Goal: Task Accomplishment & Management: Manage account settings

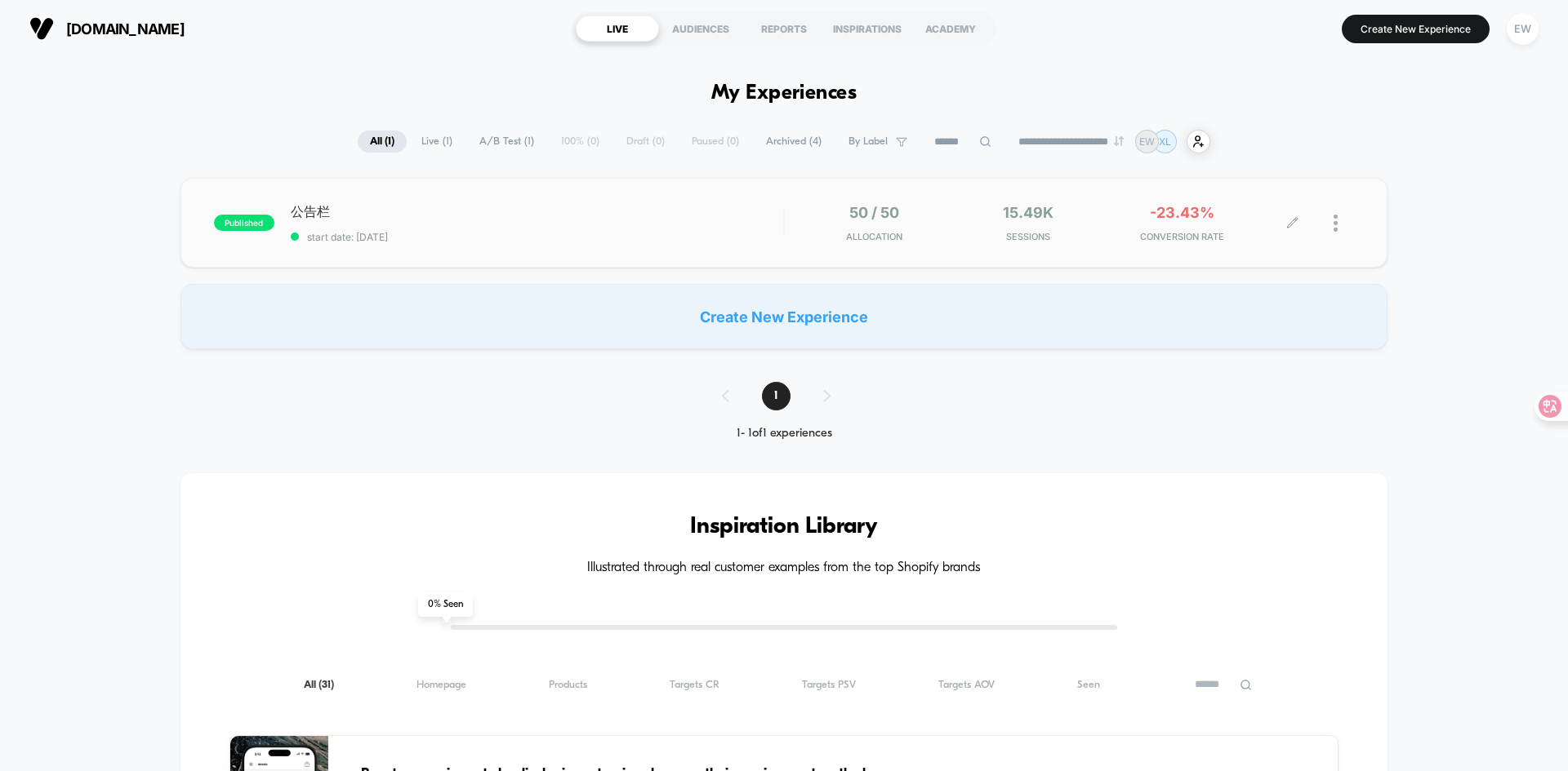
click at [1333, 216] on img at bounding box center [1335, 223] width 5 height 17
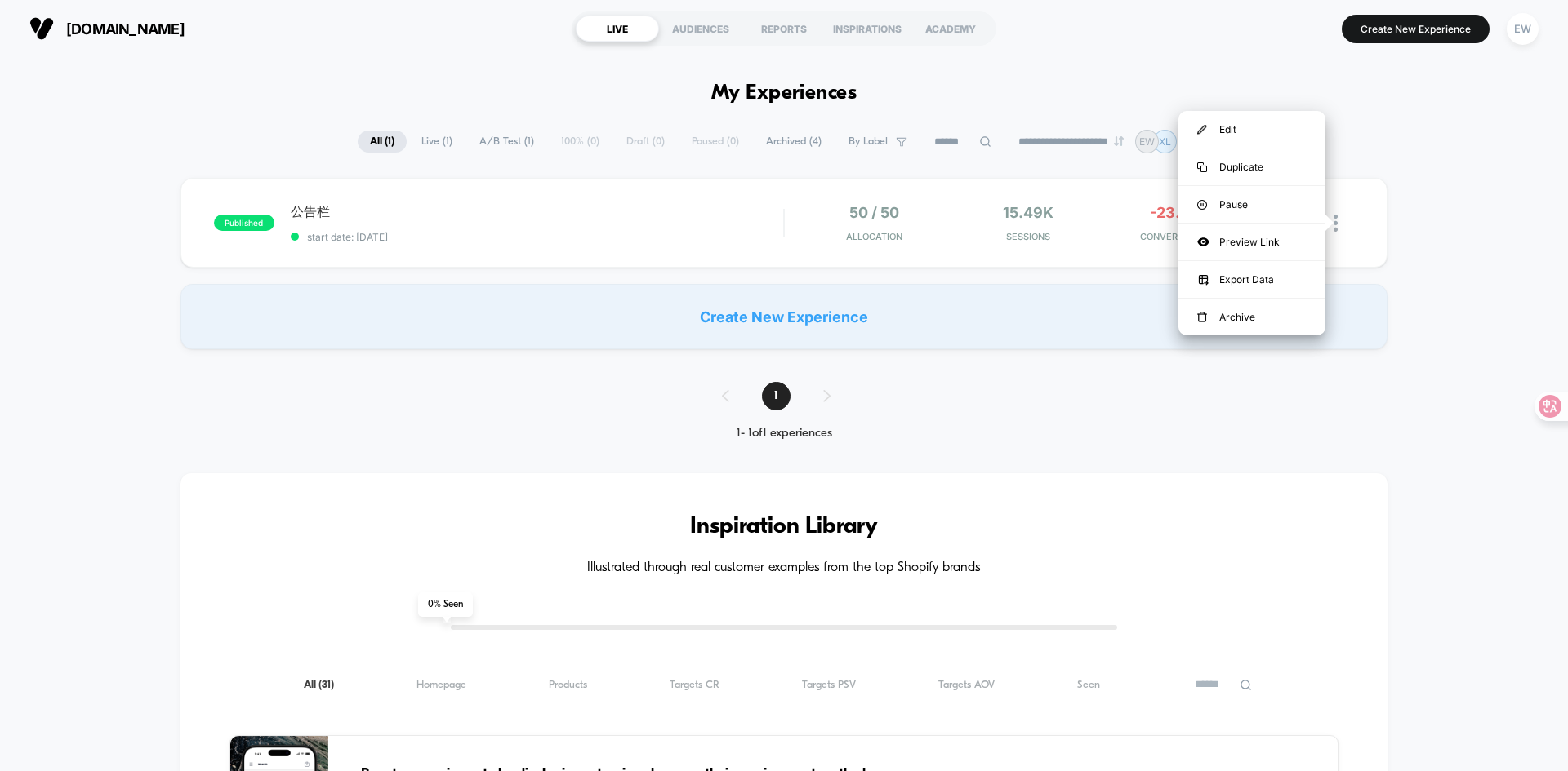
click at [1453, 238] on div "published 公告栏 start date: [DATE] 50 / 50 Allocation 15.49k Sessions -23.43% CON…" at bounding box center [784, 263] width 1568 height 171
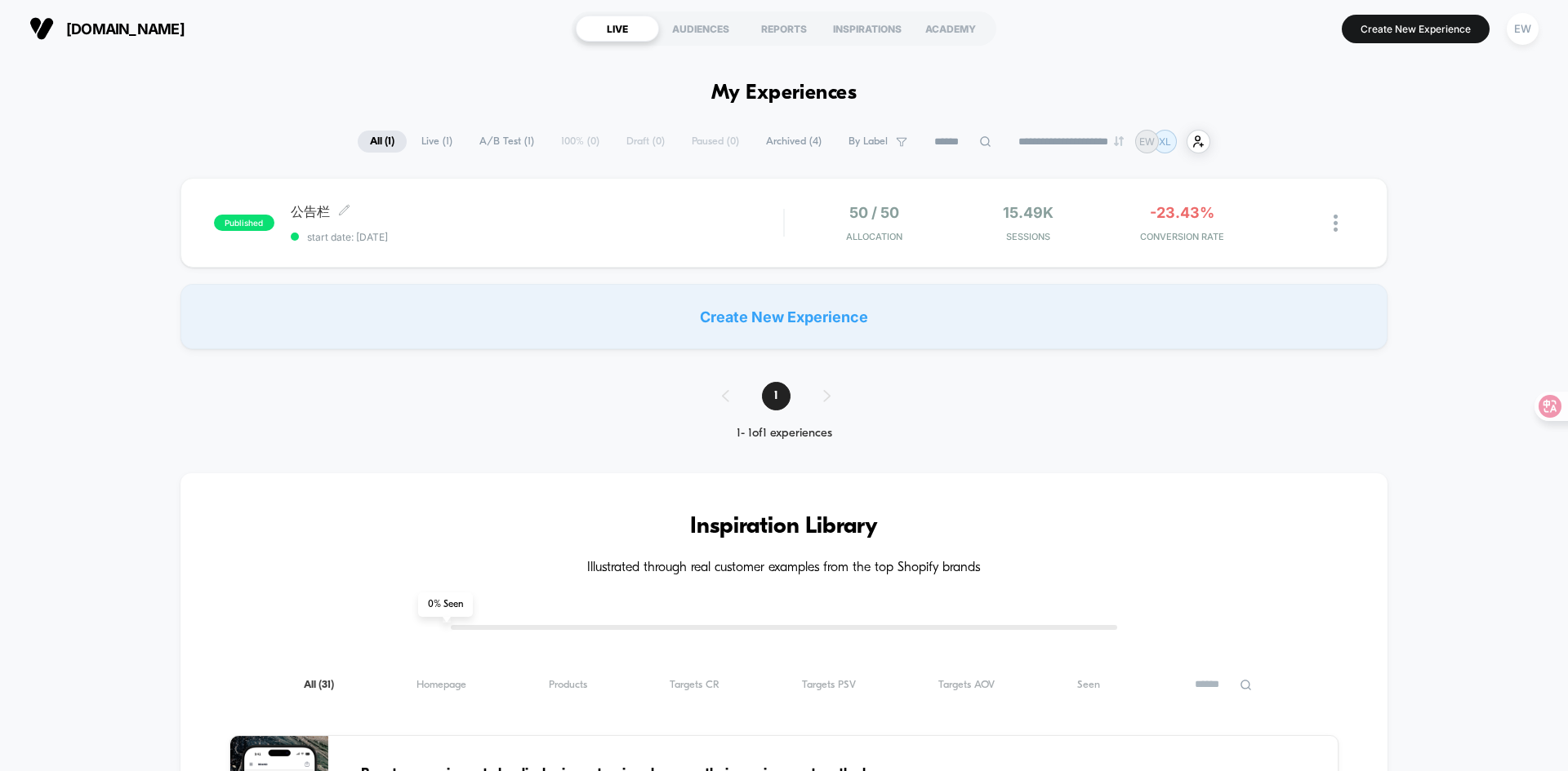
click at [629, 207] on span "公告栏 Click to edit experience details" at bounding box center [537, 212] width 493 height 18
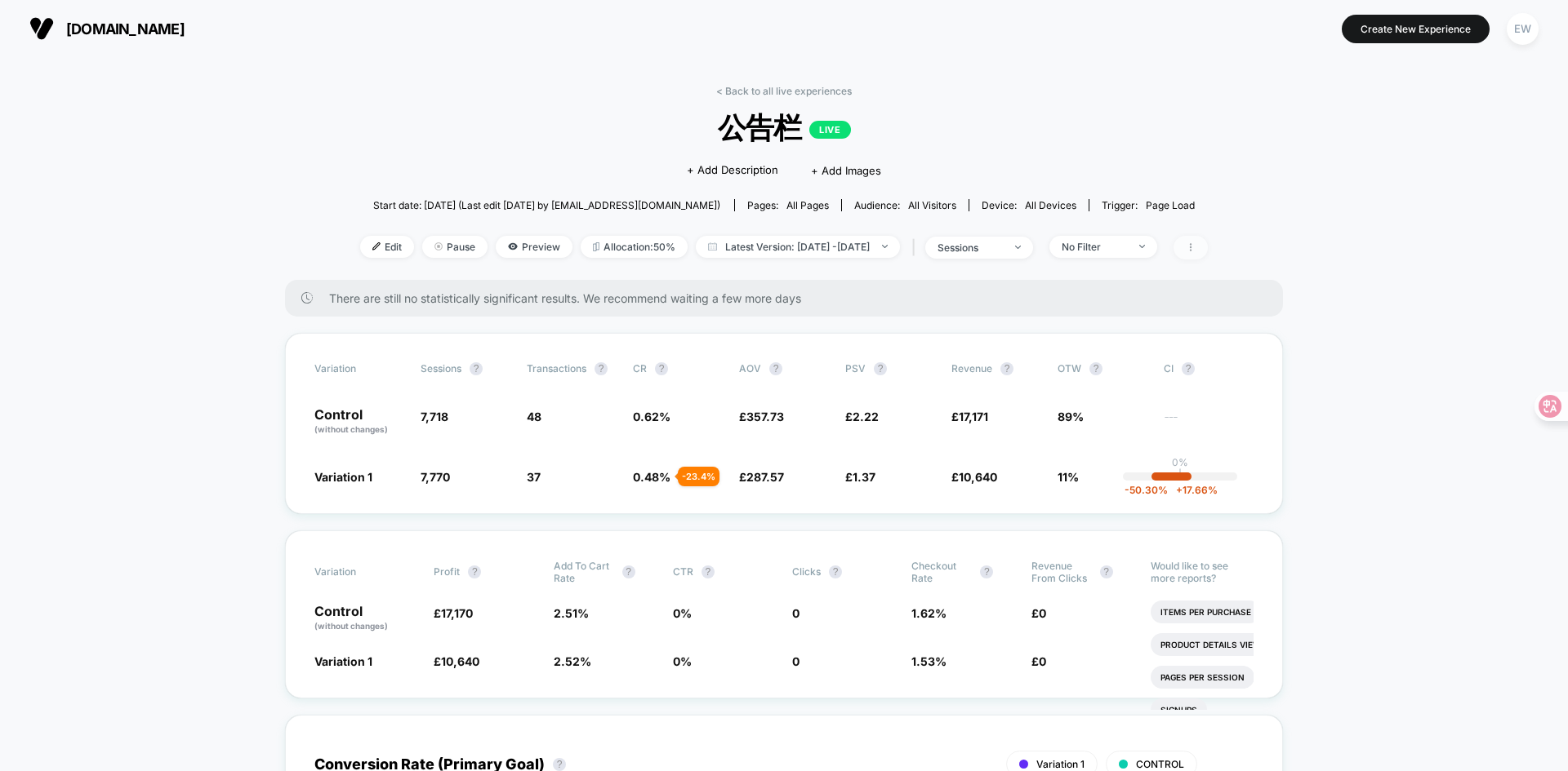
click at [1195, 246] on icon at bounding box center [1190, 247] width 10 height 10
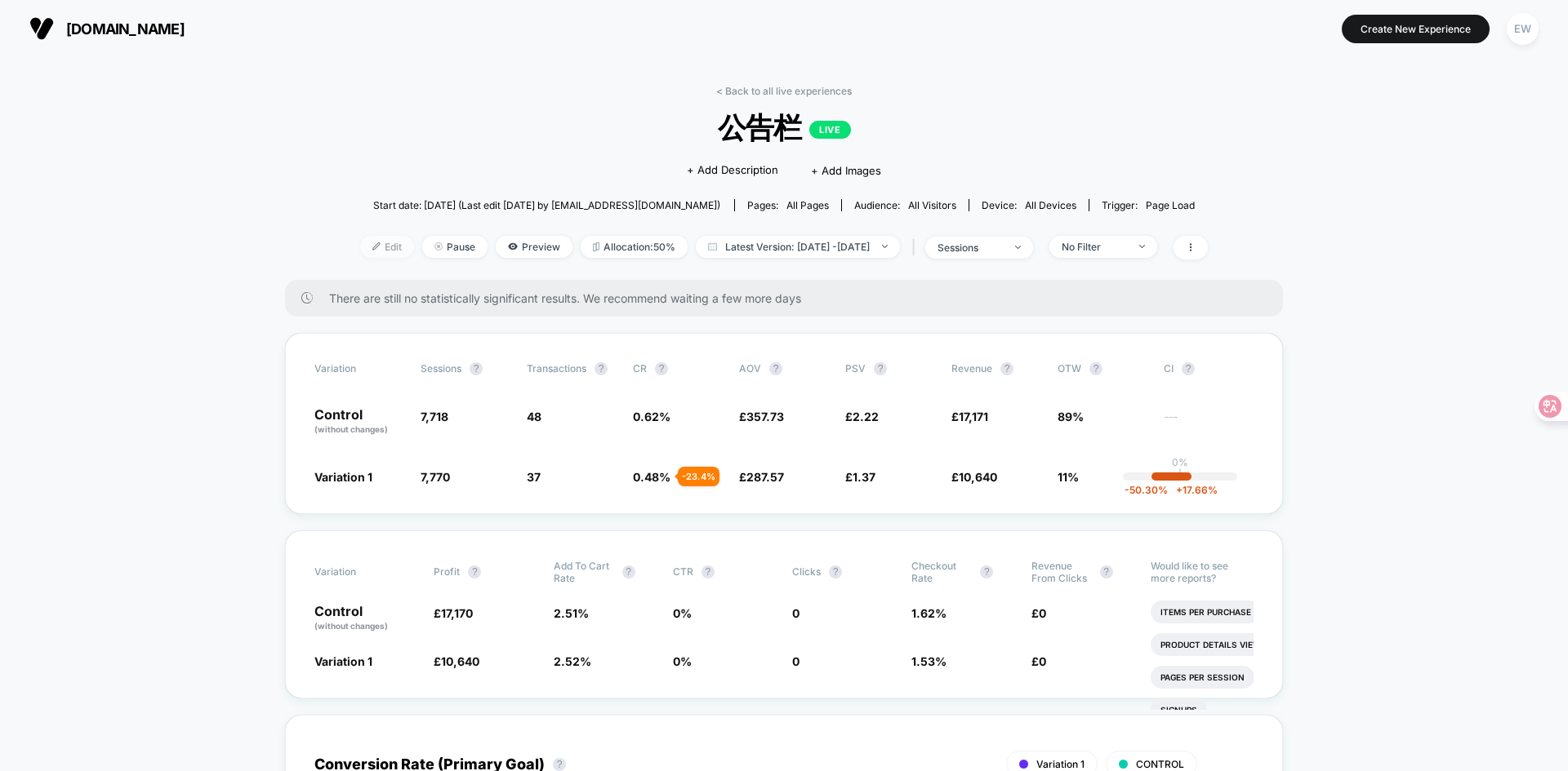
click at [363, 252] on span "Edit" at bounding box center [387, 247] width 54 height 22
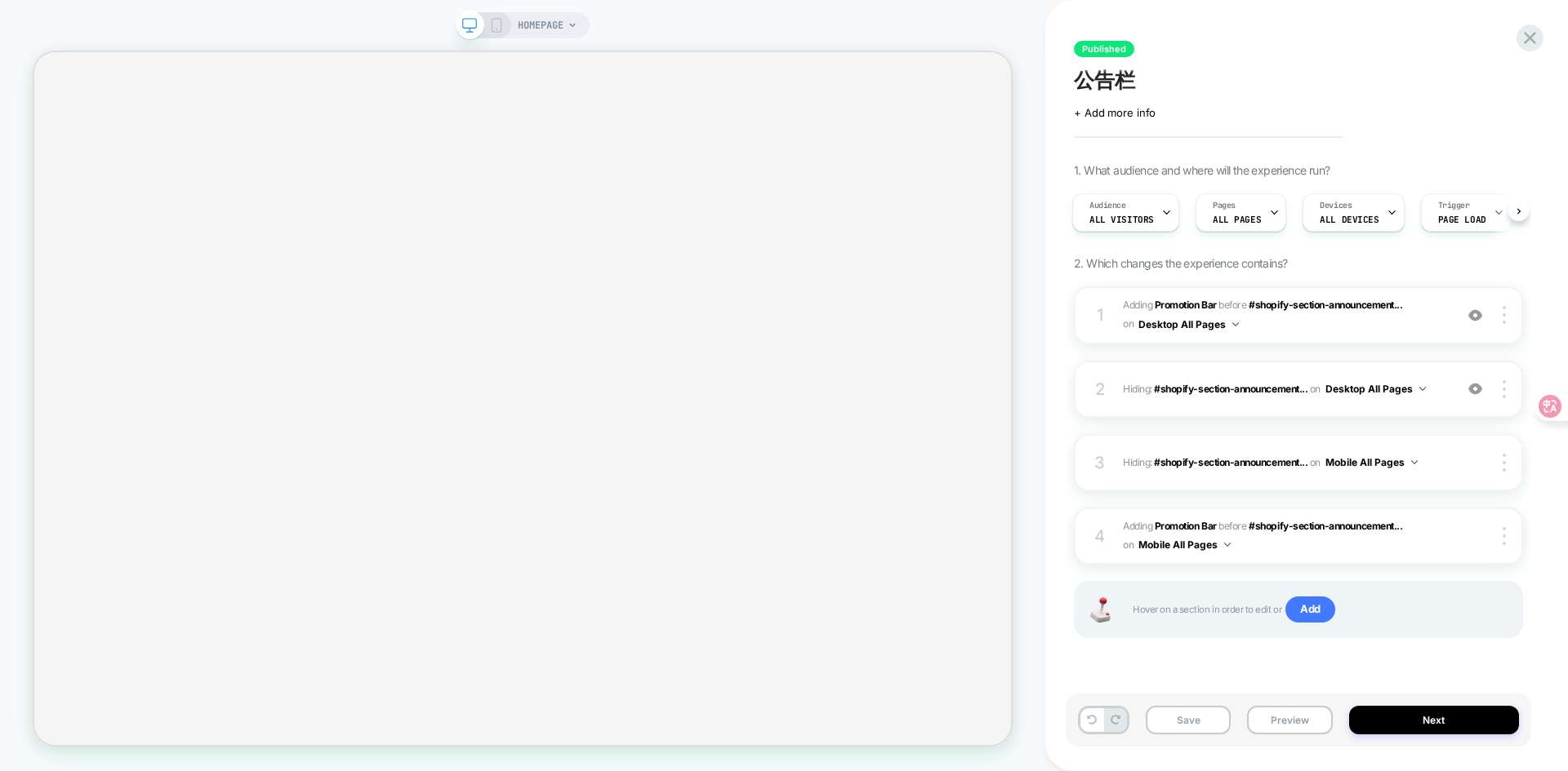
click at [1105, 52] on span "Published" at bounding box center [1103, 49] width 60 height 16
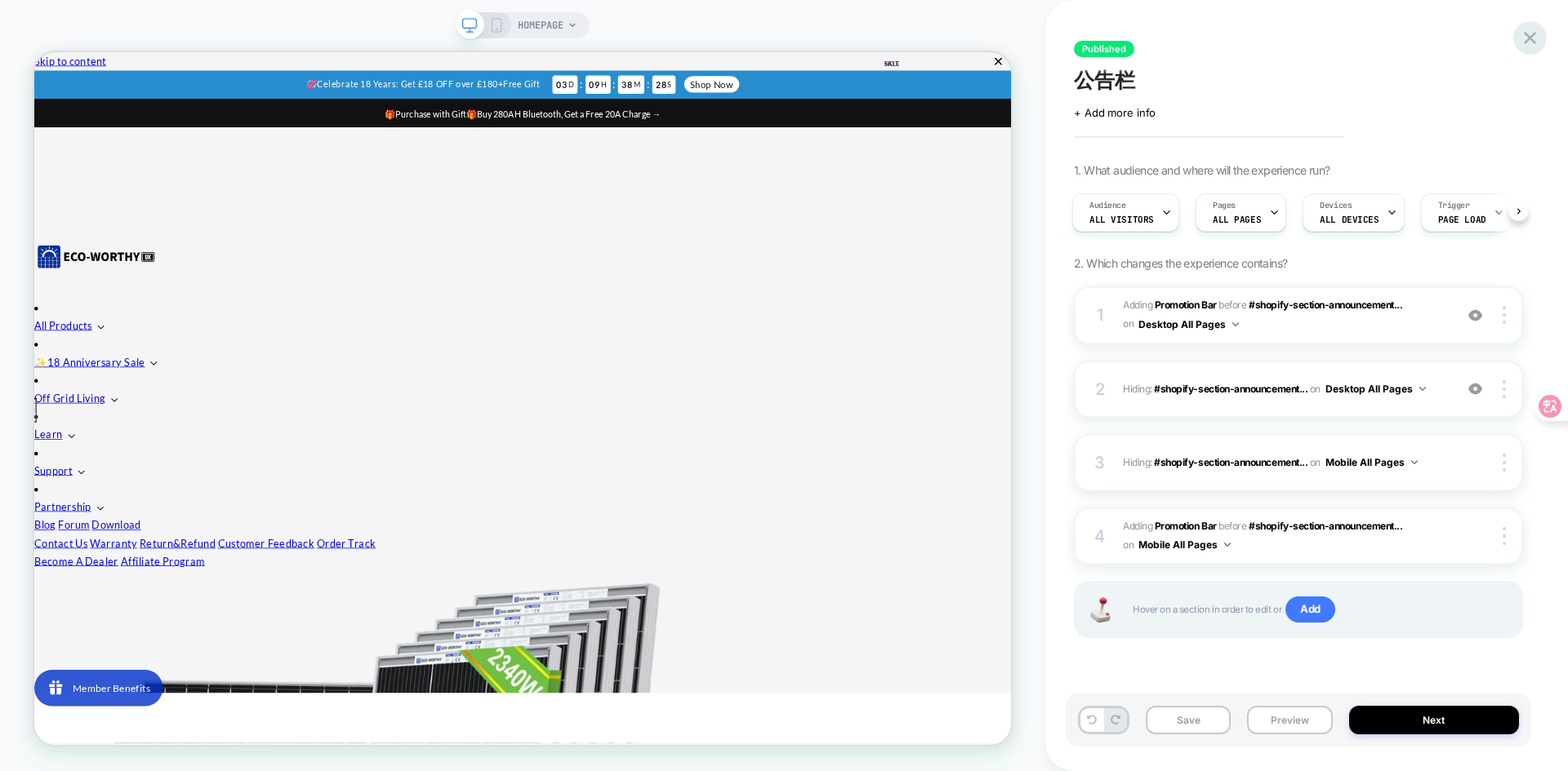
click at [1525, 37] on icon at bounding box center [1529, 38] width 22 height 22
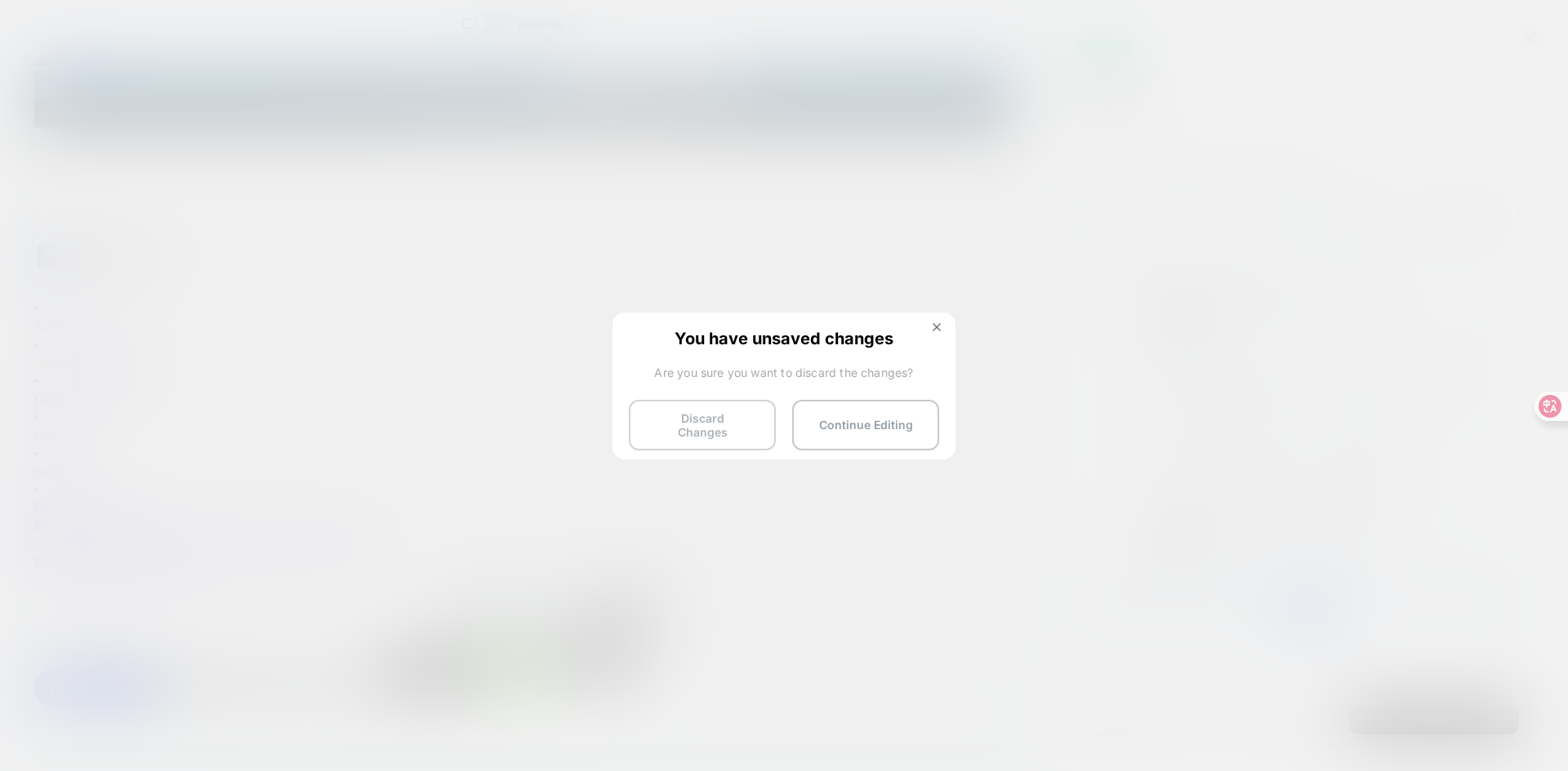
click at [718, 429] on button "Discard Changes" at bounding box center [702, 425] width 147 height 50
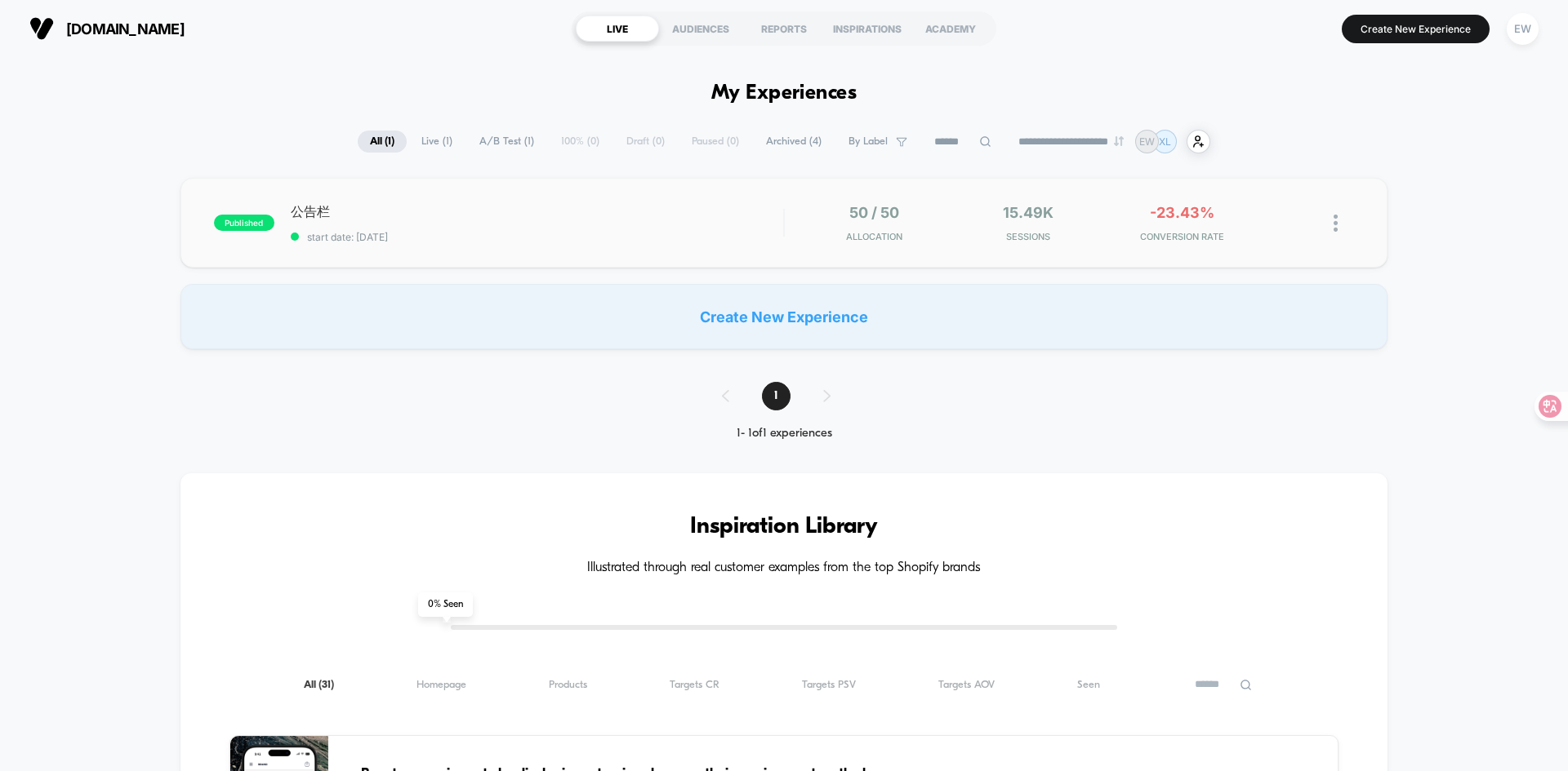
click at [1334, 225] on img at bounding box center [1335, 223] width 5 height 17
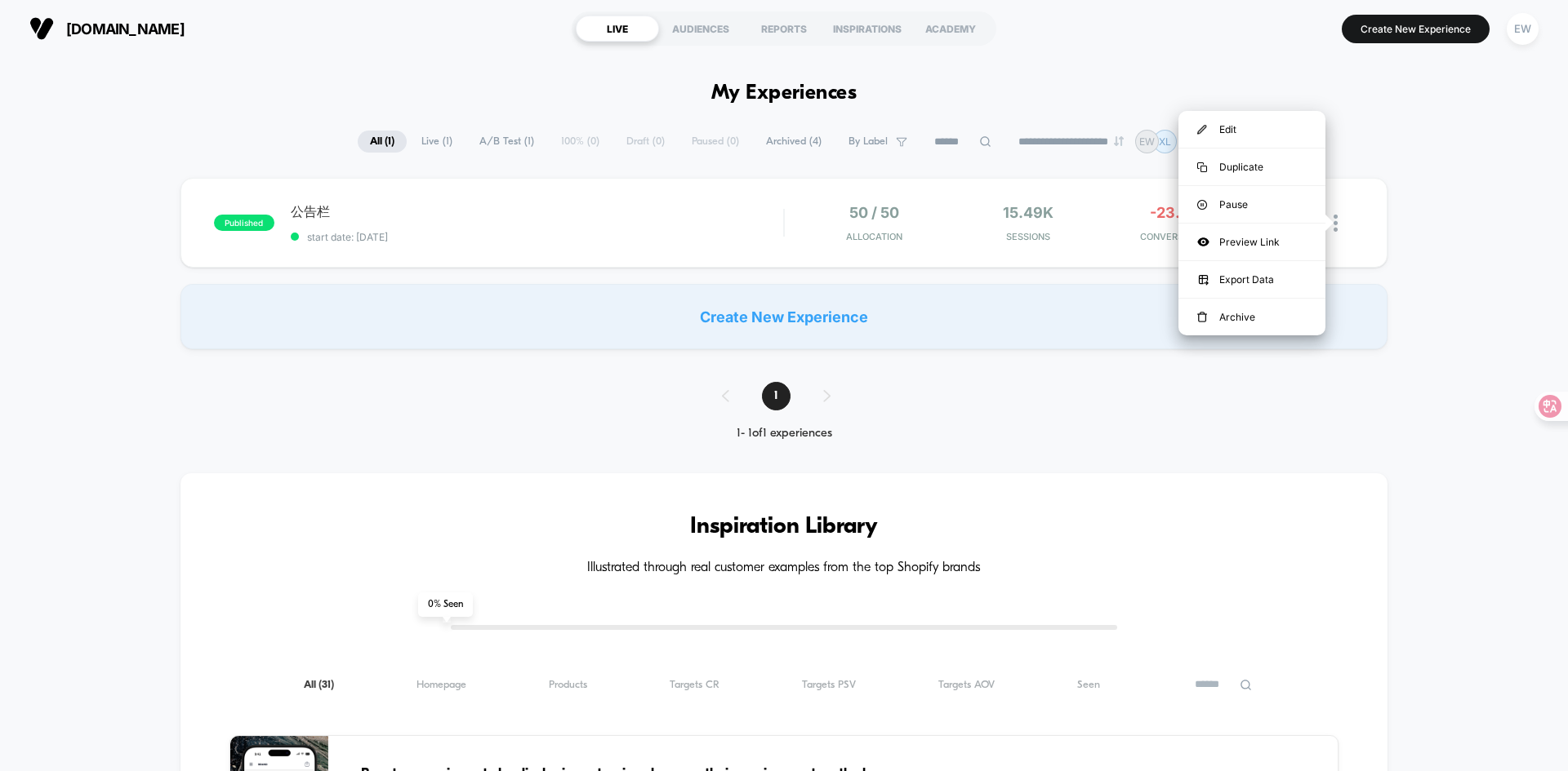
click at [1484, 207] on div "published 公告栏 start date: [DATE] 50 / 50 Allocation 15.49k Sessions -23.43% CON…" at bounding box center [784, 263] width 1568 height 171
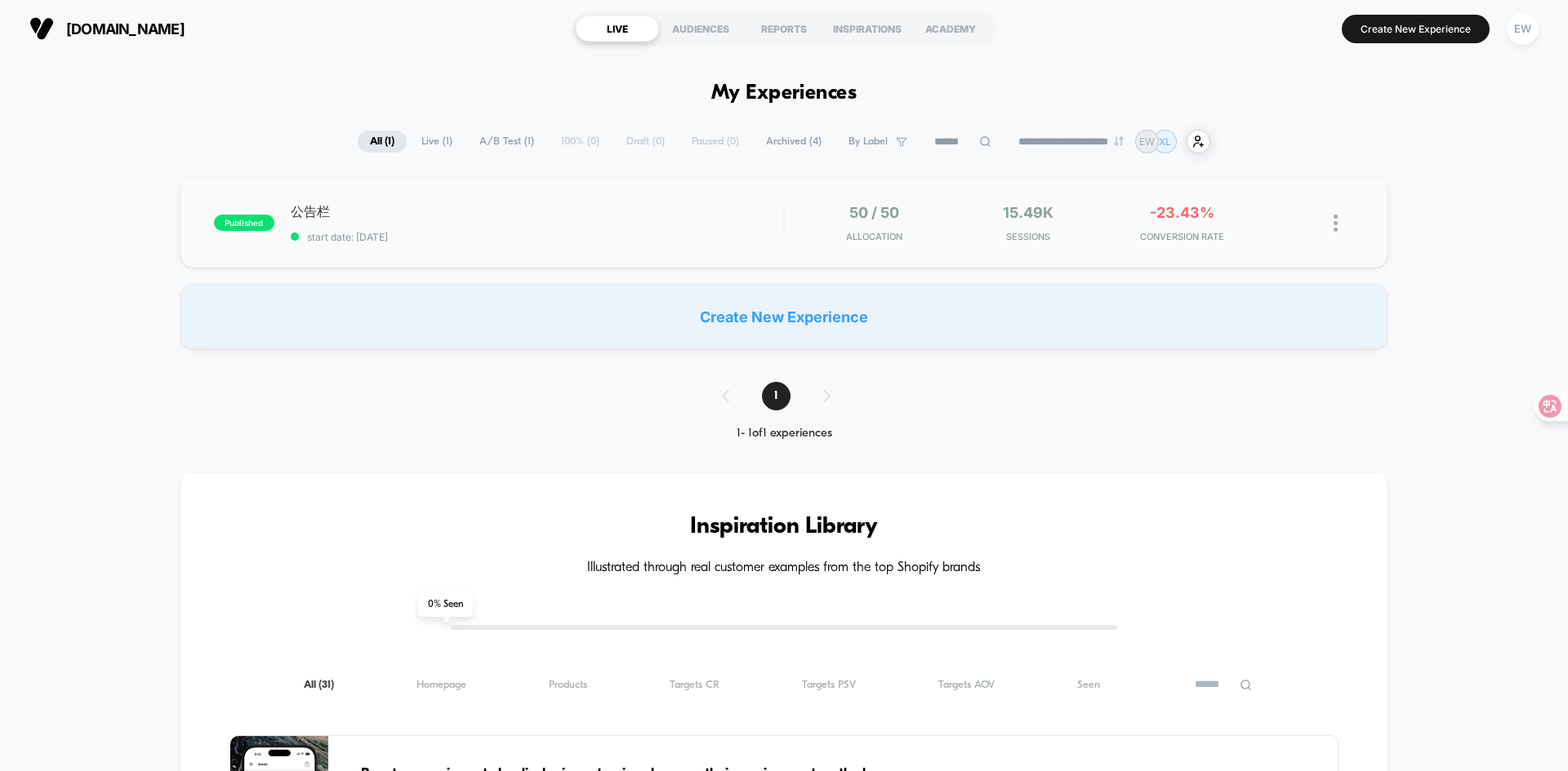
click at [1336, 227] on img at bounding box center [1335, 223] width 5 height 17
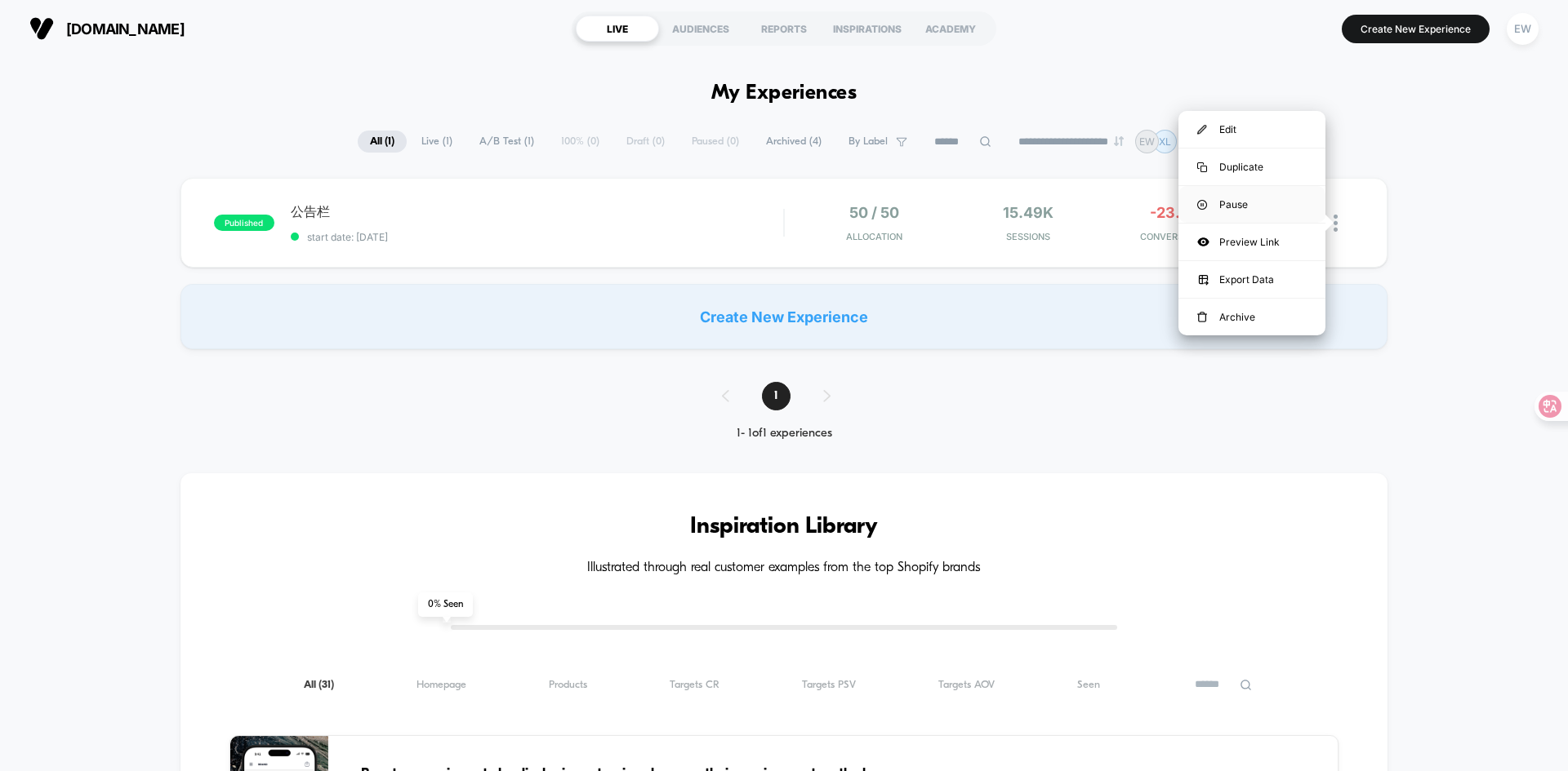
click at [1216, 202] on div "Pause" at bounding box center [1251, 204] width 147 height 37
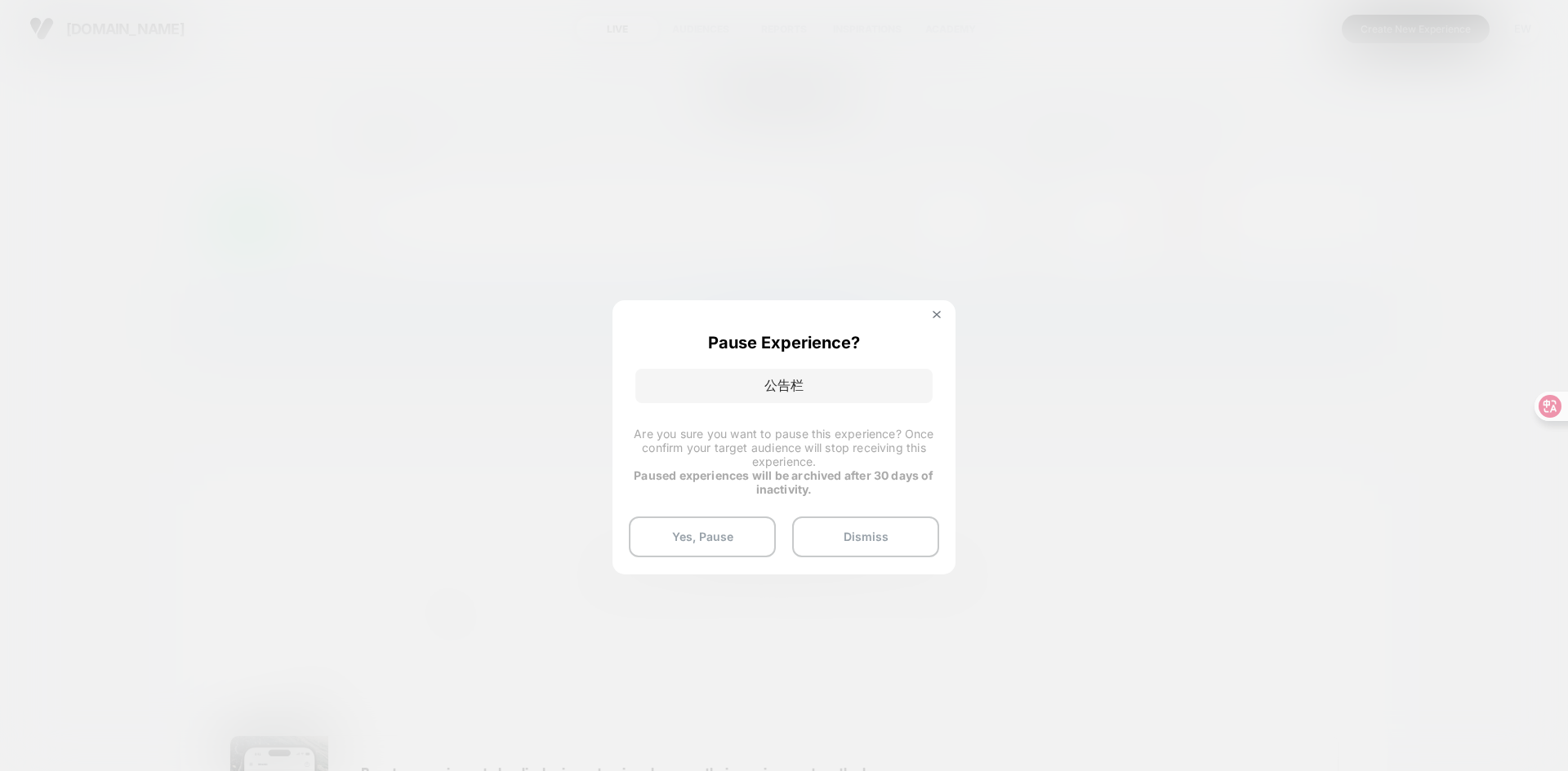
click at [939, 313] on img at bounding box center [936, 315] width 8 height 8
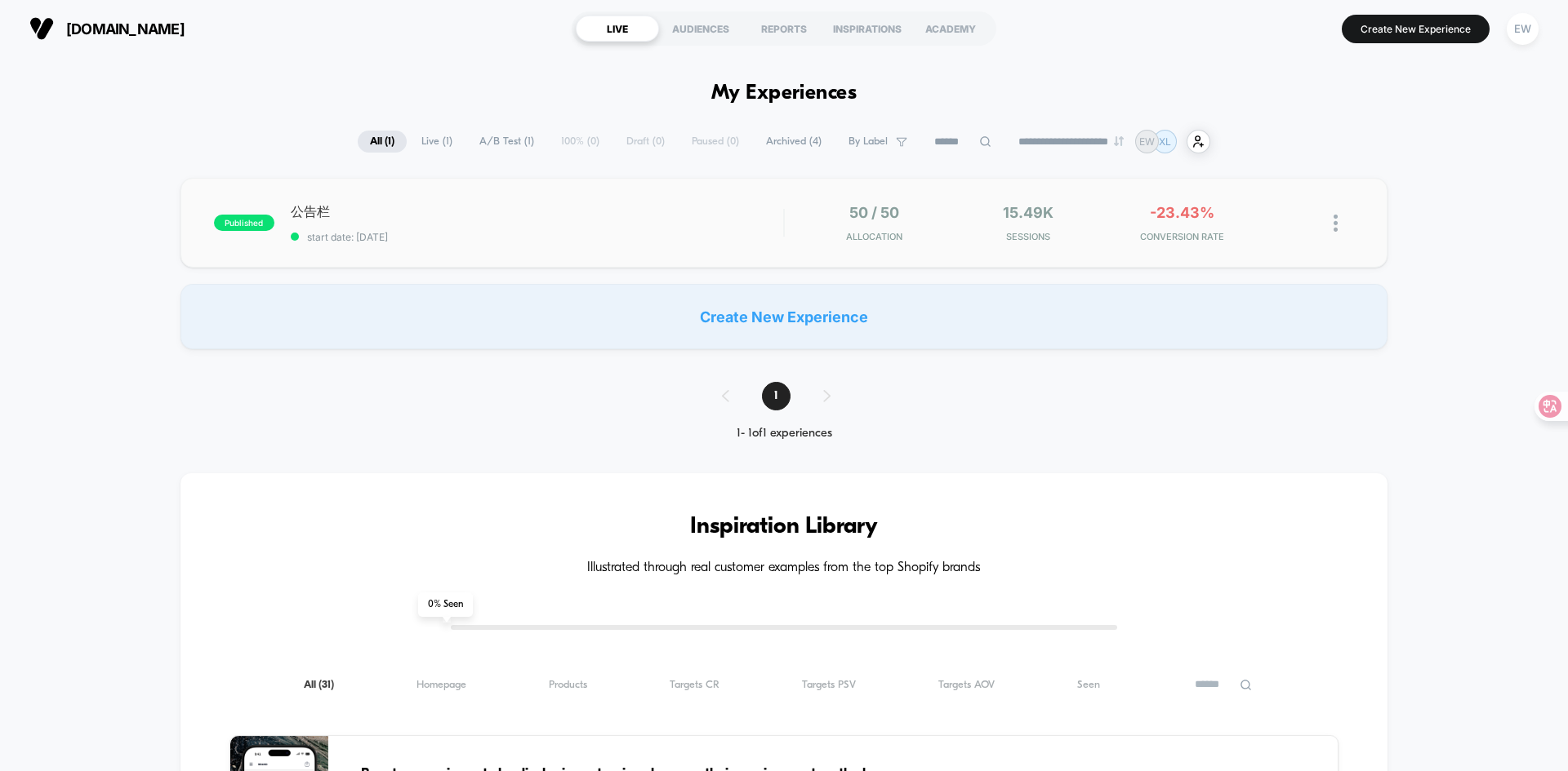
click at [1336, 220] on img at bounding box center [1335, 223] width 5 height 17
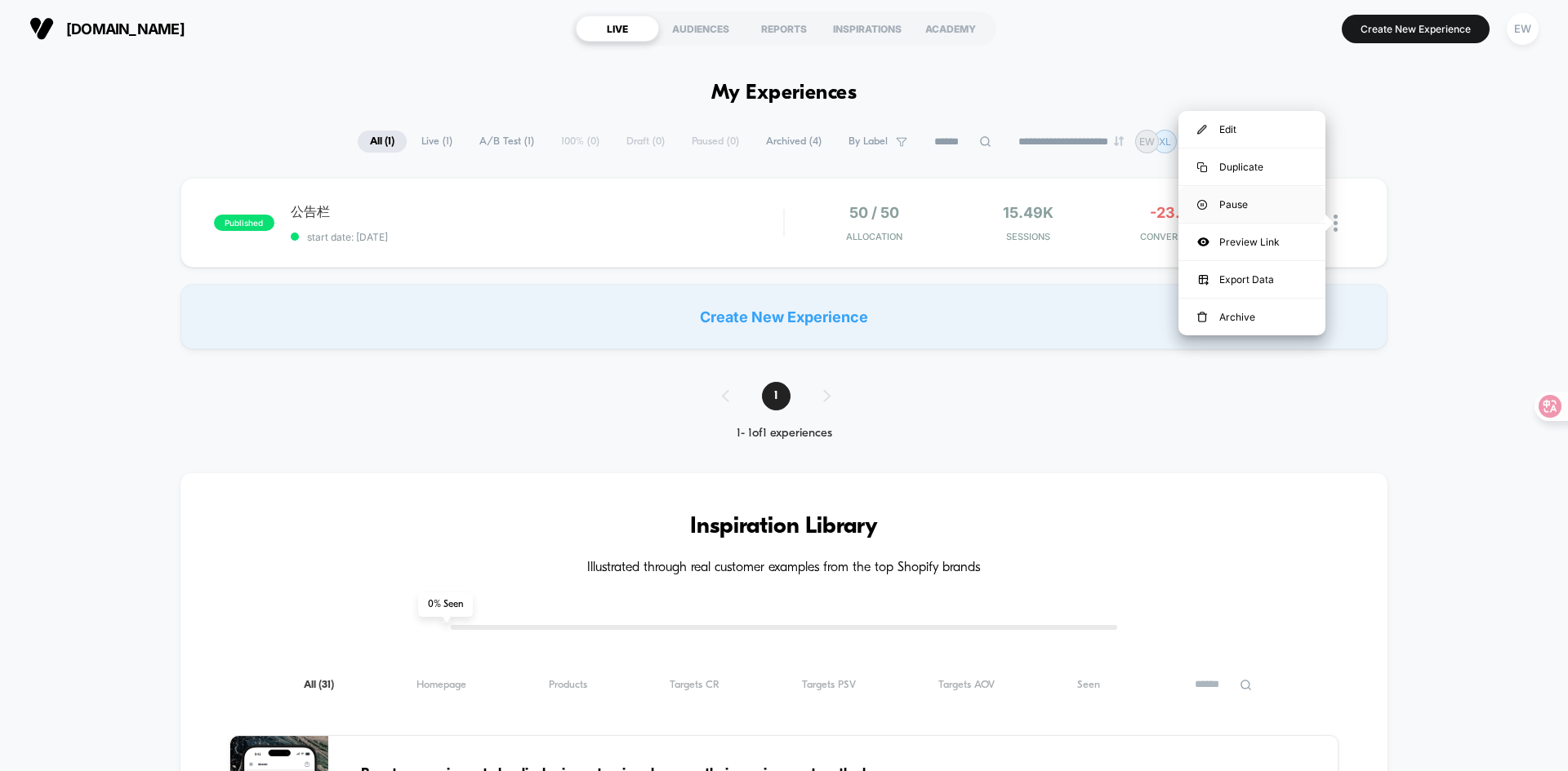
click at [1244, 202] on div "Pause" at bounding box center [1251, 204] width 147 height 37
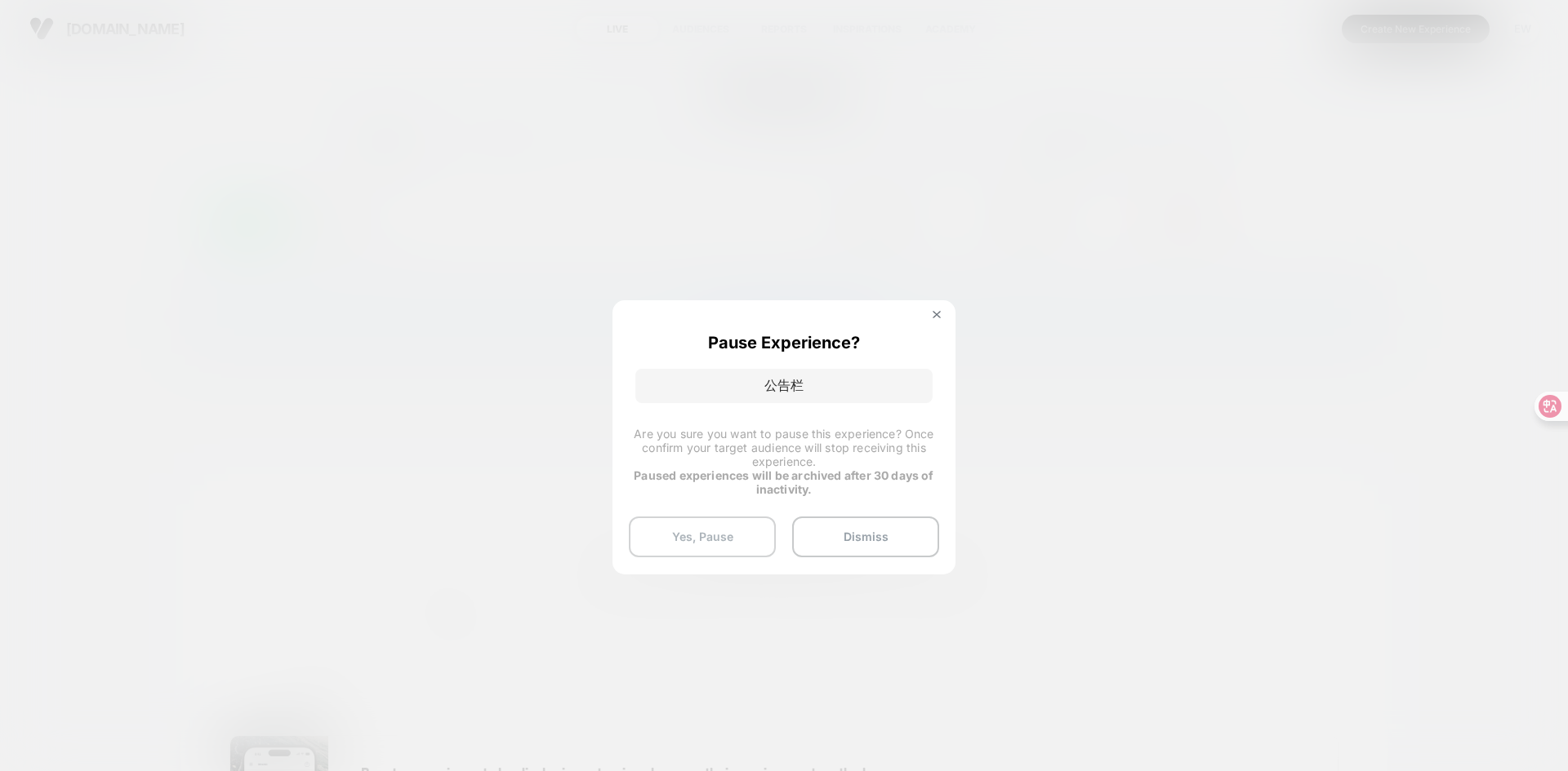
click at [711, 537] on button "Yes, Pause" at bounding box center [702, 537] width 147 height 41
